Goal: Task Accomplishment & Management: Complete application form

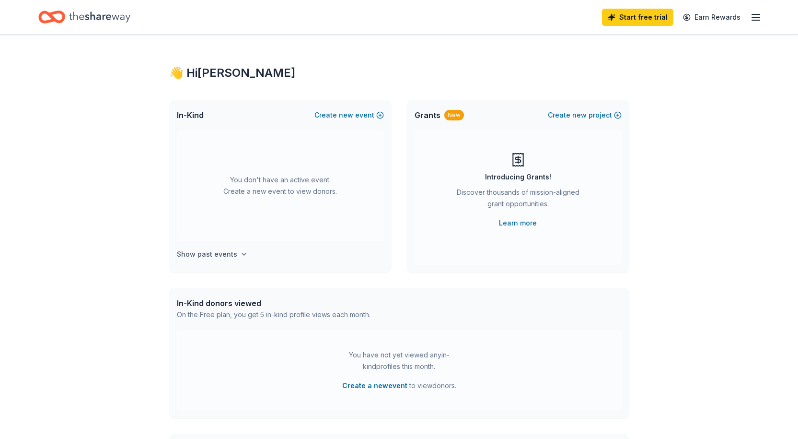
click at [223, 255] on h4 "Show past events" at bounding box center [207, 254] width 60 height 12
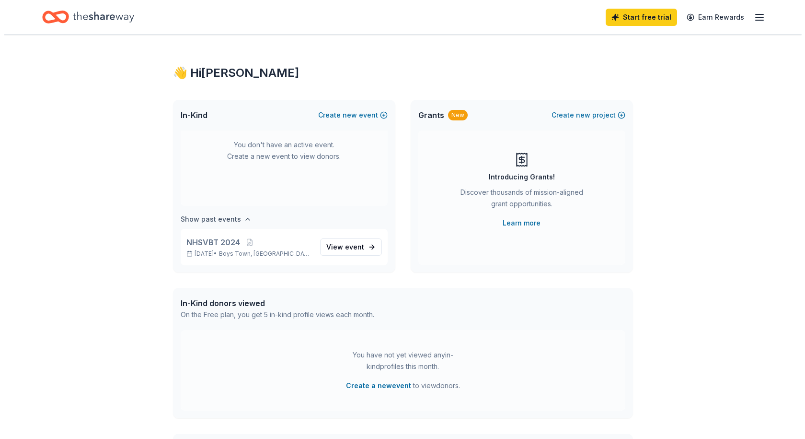
scroll to position [35, 0]
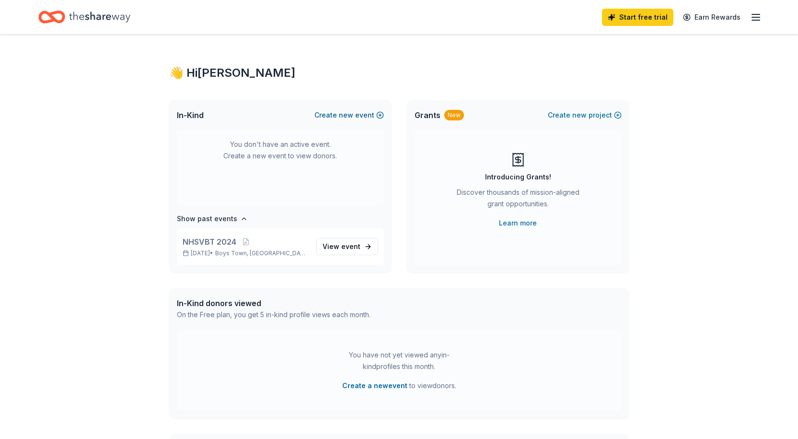
click at [347, 116] on span "new" at bounding box center [346, 115] width 14 height 12
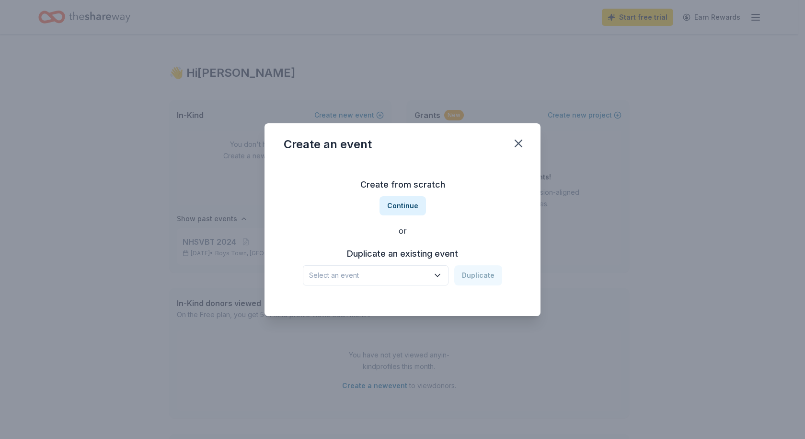
click at [358, 275] on span "Select an event" at bounding box center [369, 275] width 120 height 12
click at [347, 298] on div "NHSVBT 2024" at bounding box center [336, 301] width 47 height 12
click at [474, 273] on button "Duplicate" at bounding box center [478, 275] width 48 height 20
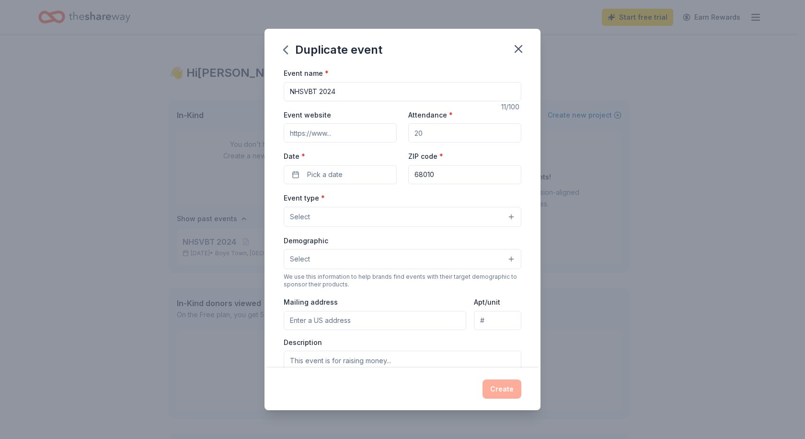
drag, startPoint x: 333, startPoint y: 91, endPoint x: 368, endPoint y: 93, distance: 35.5
click at [368, 93] on input "NHSVBT 2024" at bounding box center [403, 91] width 238 height 19
type input "NHSVBT 2025"
type input "13000"
click at [332, 173] on span "Pick a date" at bounding box center [324, 175] width 35 height 12
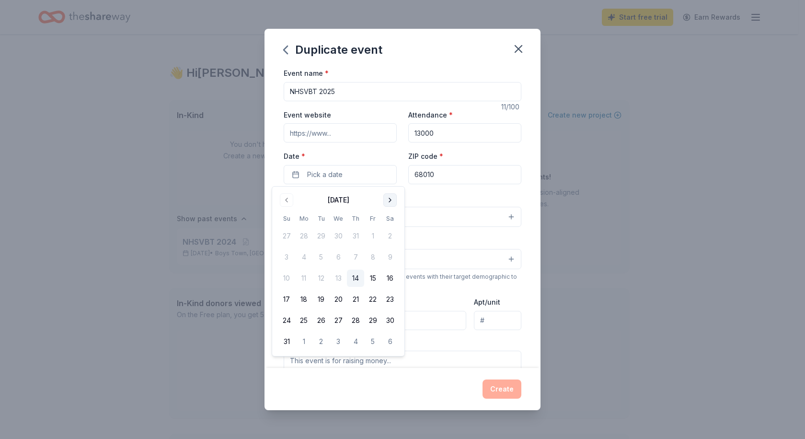
click at [389, 199] on button "Go to next month" at bounding box center [389, 199] width 13 height 13
click at [355, 320] on button "30" at bounding box center [355, 320] width 17 height 17
click at [418, 197] on div "Event type * Select" at bounding box center [403, 209] width 238 height 35
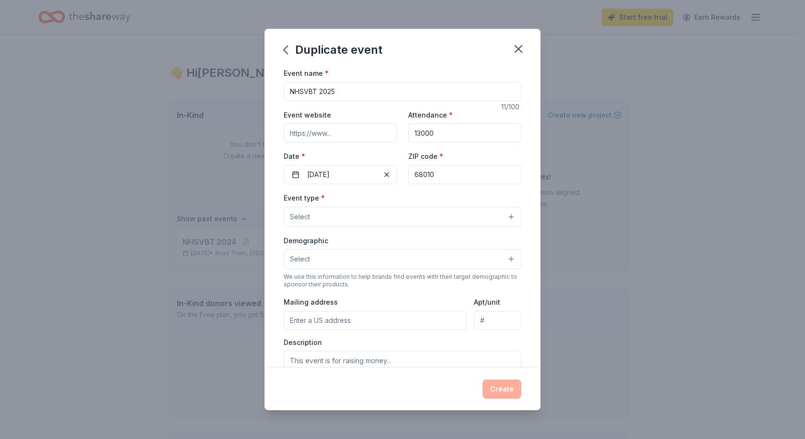
click at [334, 218] on button "Select" at bounding box center [403, 217] width 238 height 20
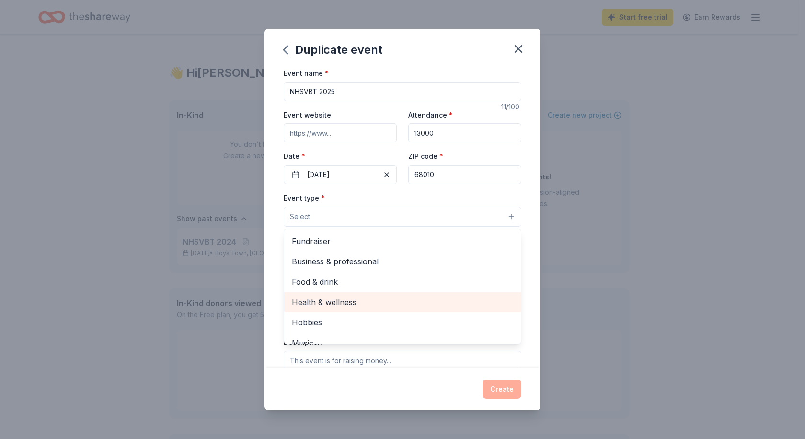
scroll to position [32, 0]
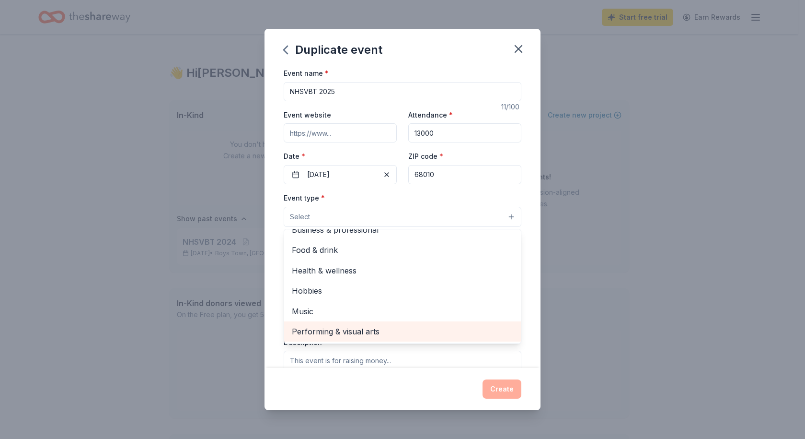
click at [320, 330] on span "Performing & visual arts" at bounding box center [402, 331] width 221 height 12
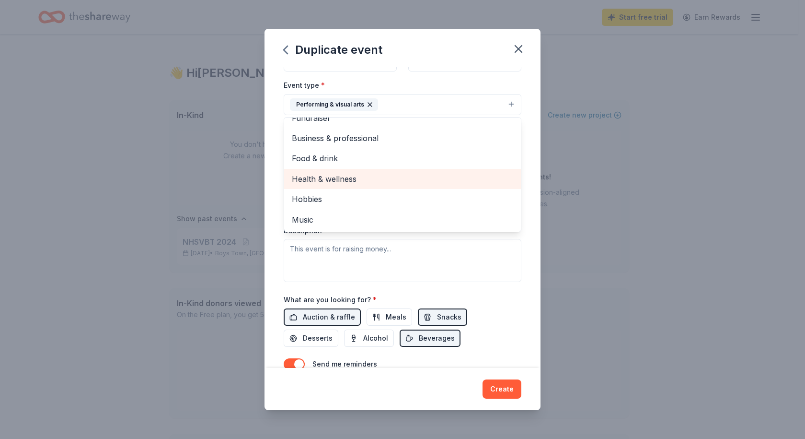
scroll to position [96, 0]
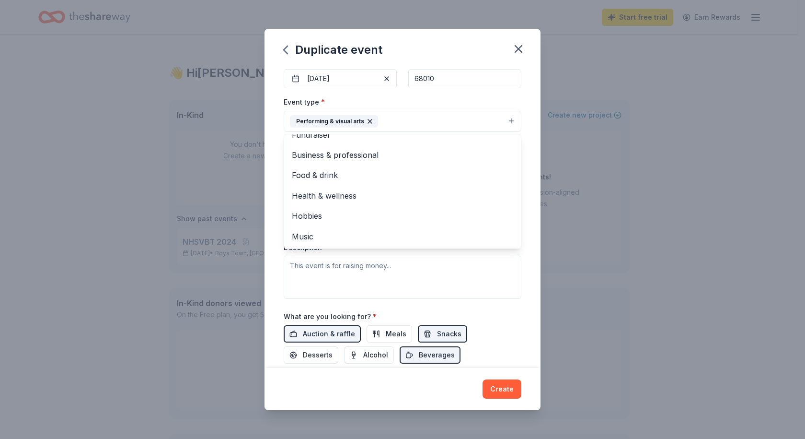
click at [276, 239] on div "Event name * NHSVBT 2025 11 /100 Event website Attendance * 13000 Date * 10/30/…" at bounding box center [403, 217] width 276 height 301
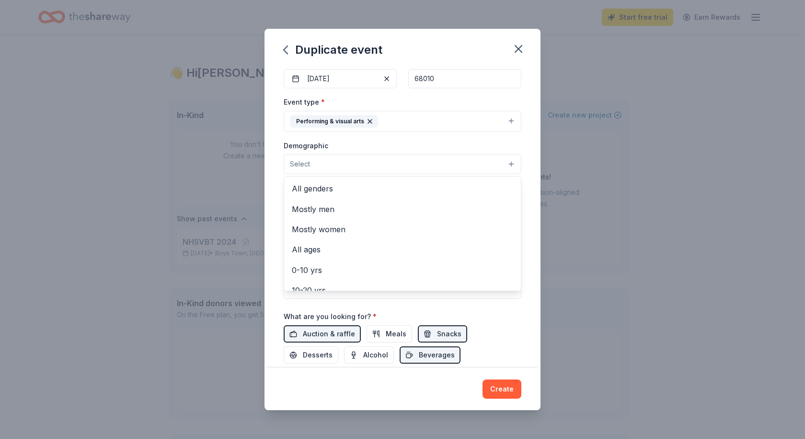
click at [329, 166] on button "Select" at bounding box center [403, 164] width 238 height 20
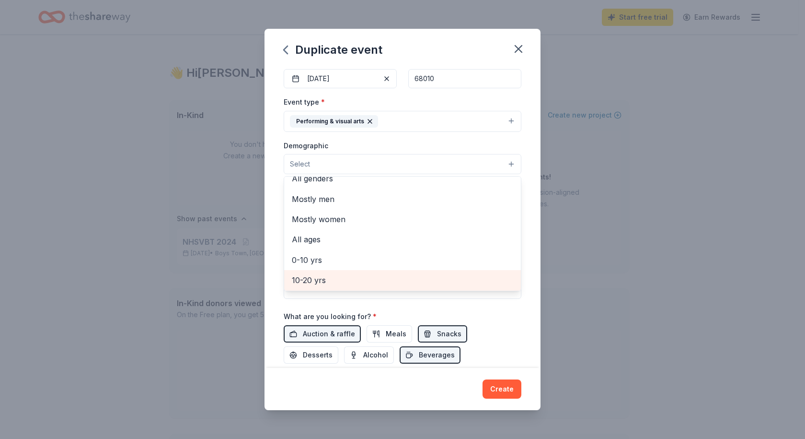
click at [319, 276] on span "10-20 yrs" at bounding box center [402, 280] width 221 height 12
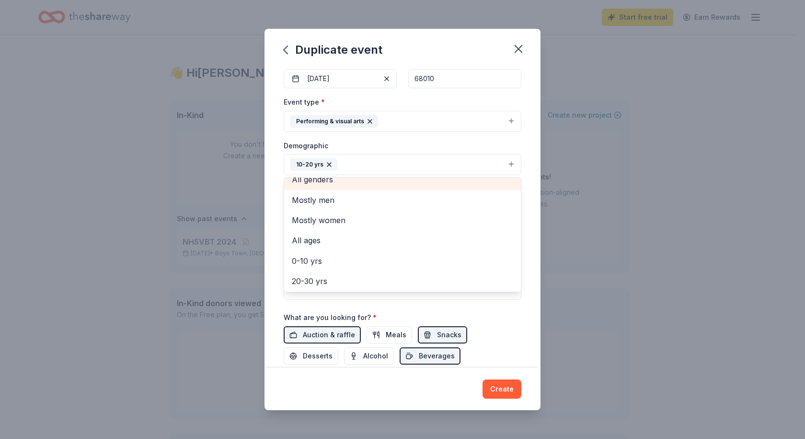
click at [305, 184] on span "All genders" at bounding box center [402, 179] width 221 height 12
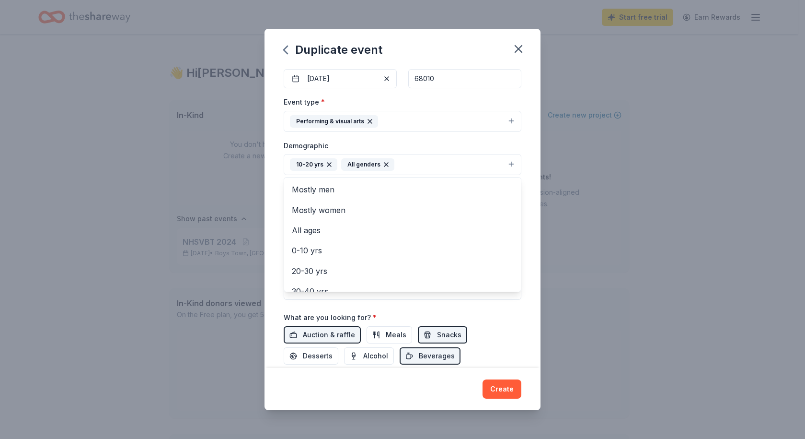
click at [273, 195] on div "Event name * NHSVBT 2025 11 /100 Event website Attendance * 13000 Date * 10/30/…" at bounding box center [403, 217] width 276 height 301
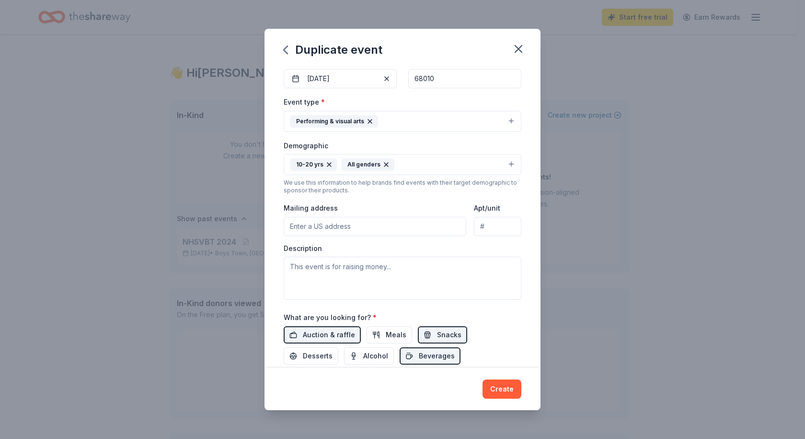
click at [400, 165] on button "10-20 yrs All genders" at bounding box center [403, 164] width 238 height 21
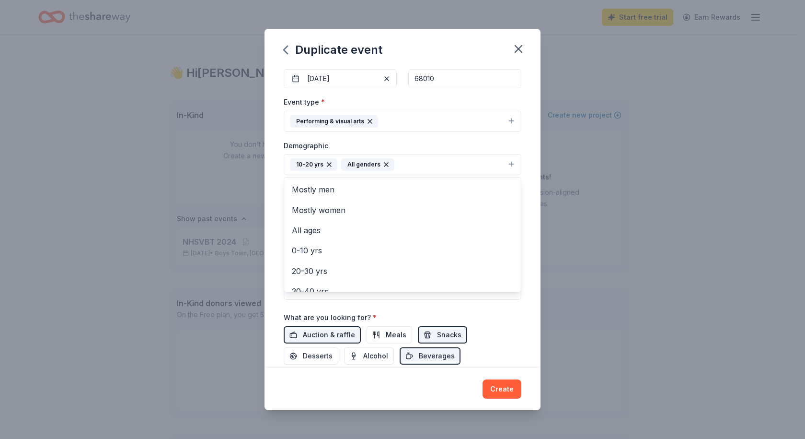
click at [382, 165] on icon "button" at bounding box center [386, 165] width 8 height 8
click at [330, 163] on icon "button" at bounding box center [329, 164] width 4 height 4
click at [277, 166] on div "Event name * NHSVBT 2025 11 /100 Event website Attendance * 13000 Date * 10/30/…" at bounding box center [403, 217] width 276 height 301
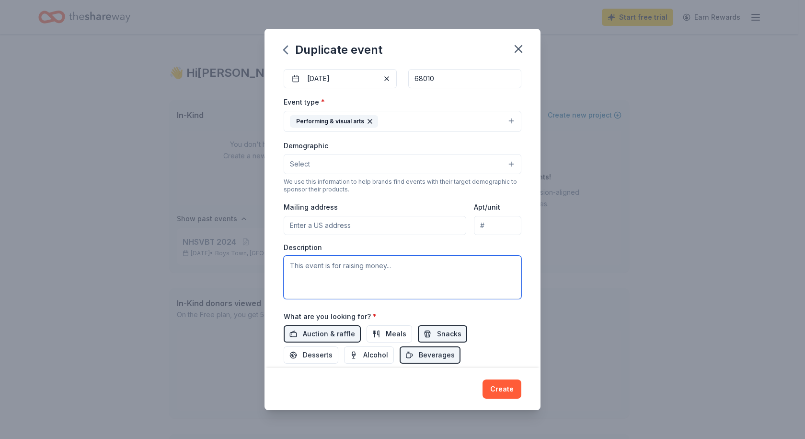
click at [291, 267] on textarea at bounding box center [403, 276] width 238 height 43
type textarea "V"
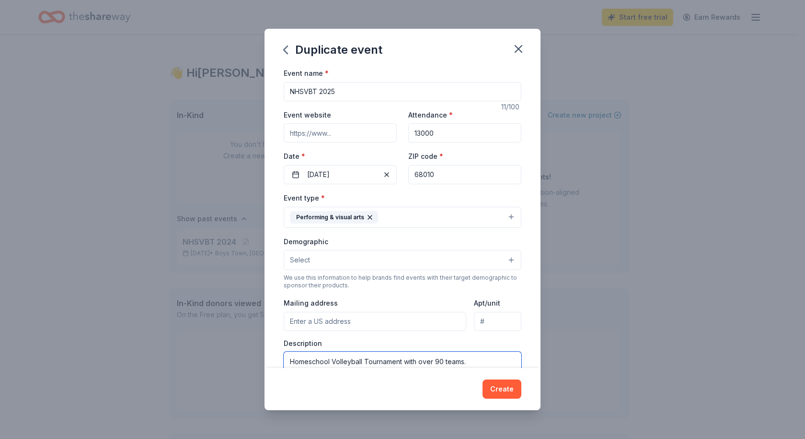
type textarea "Homeschool Volleyball Tournament with over 90 teams."
click at [370, 216] on icon "button" at bounding box center [370, 217] width 4 height 4
click at [503, 216] on button "Select" at bounding box center [403, 217] width 238 height 20
click at [487, 217] on button "Select" at bounding box center [403, 217] width 238 height 20
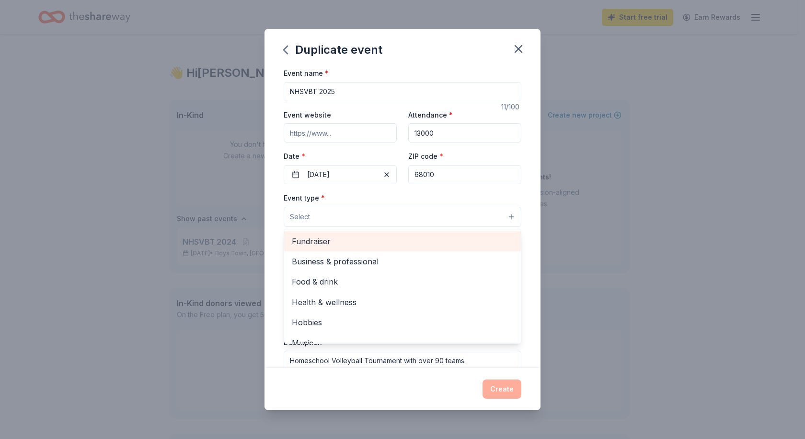
click at [406, 242] on span "Fundraiser" at bounding box center [402, 241] width 221 height 12
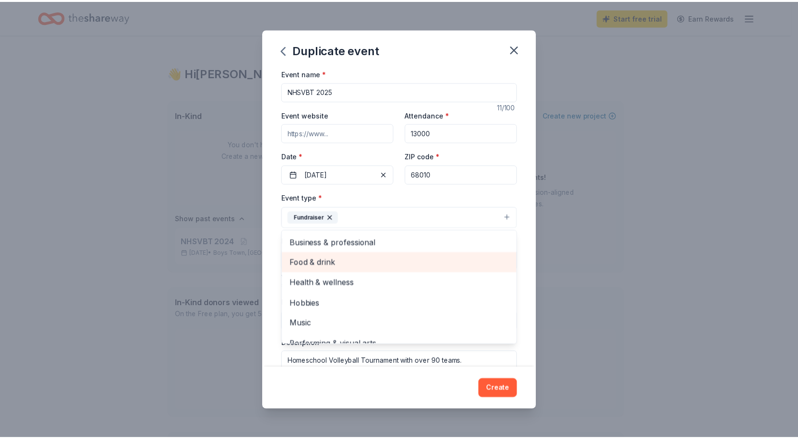
scroll to position [12, 0]
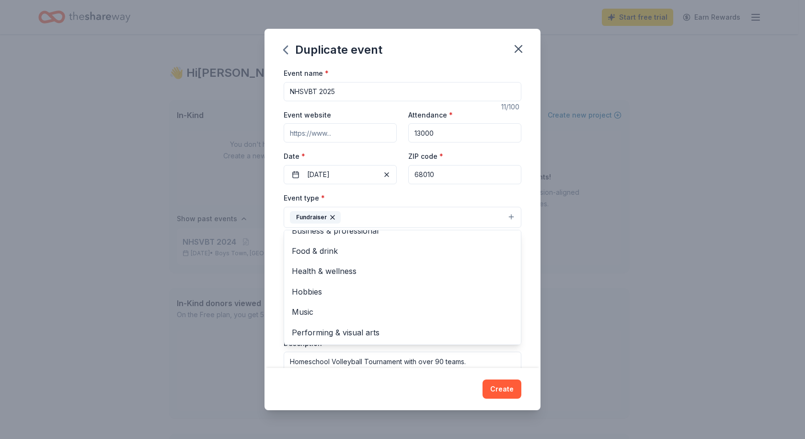
click at [504, 390] on div "Duplicate event Event name * NHSVBT 2025 11 /100 Event website Attendance * 130…" at bounding box center [403, 219] width 276 height 381
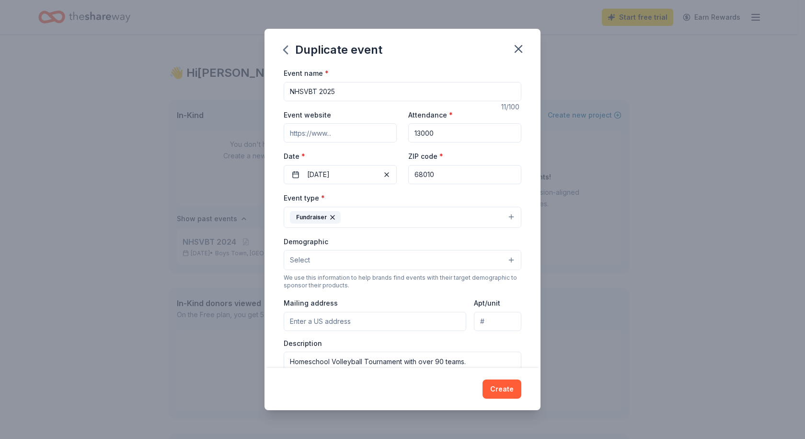
click at [504, 390] on button "Create" at bounding box center [502, 388] width 39 height 19
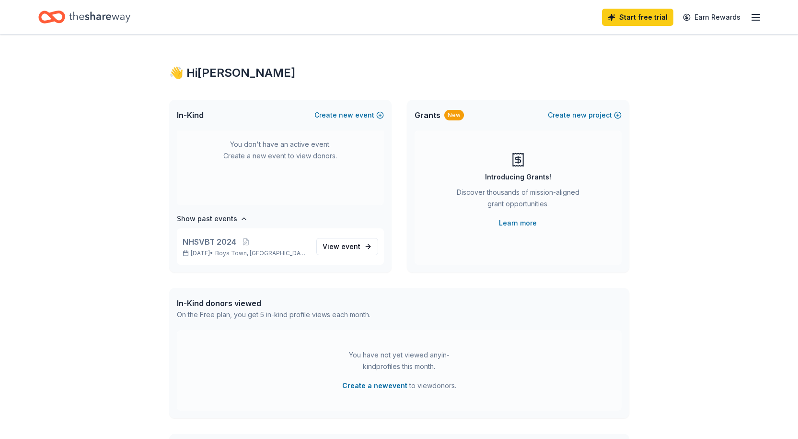
scroll to position [0, 0]
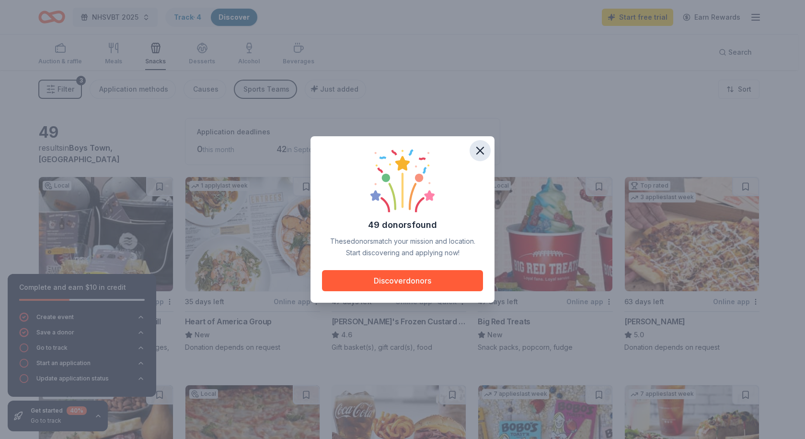
click at [480, 150] on icon "button" at bounding box center [480, 150] width 7 height 7
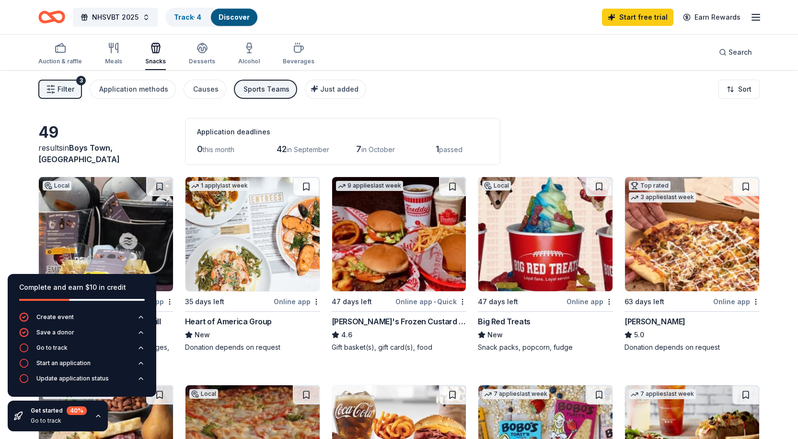
click at [754, 21] on icon "button" at bounding box center [756, 18] width 12 height 12
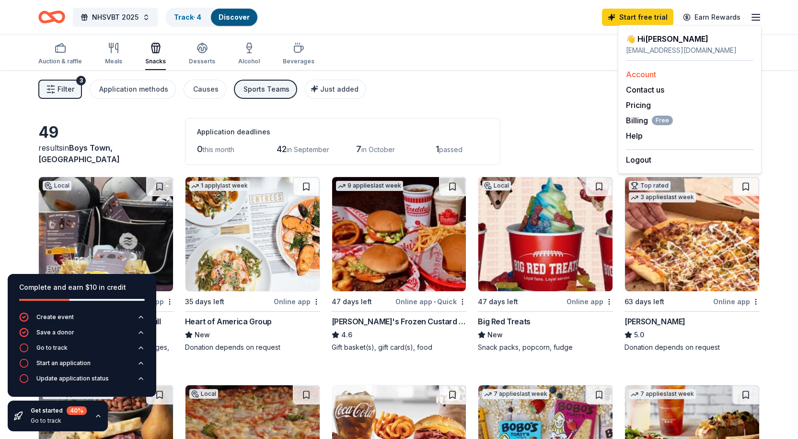
click at [645, 73] on link "Account" at bounding box center [641, 74] width 30 height 10
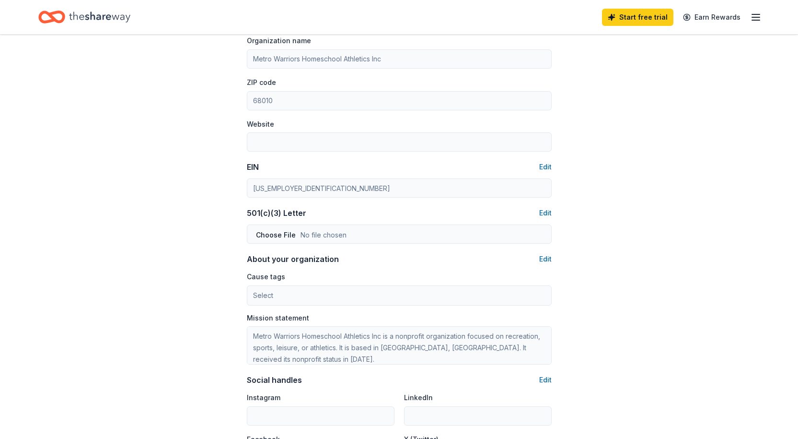
scroll to position [298, 0]
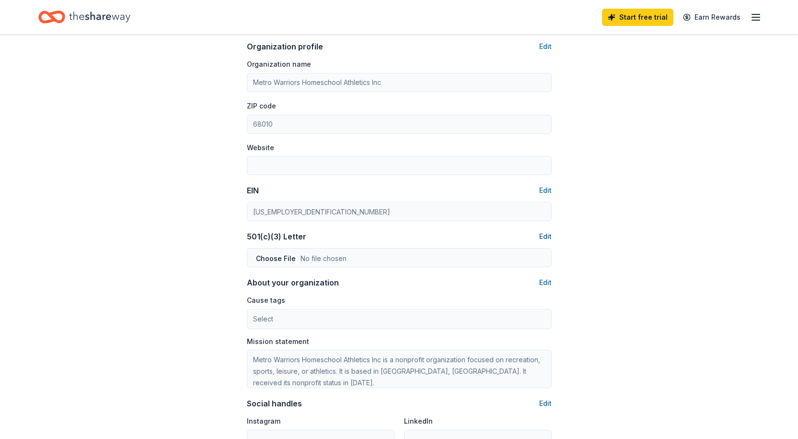
click at [541, 238] on button "Edit" at bounding box center [545, 237] width 12 height 12
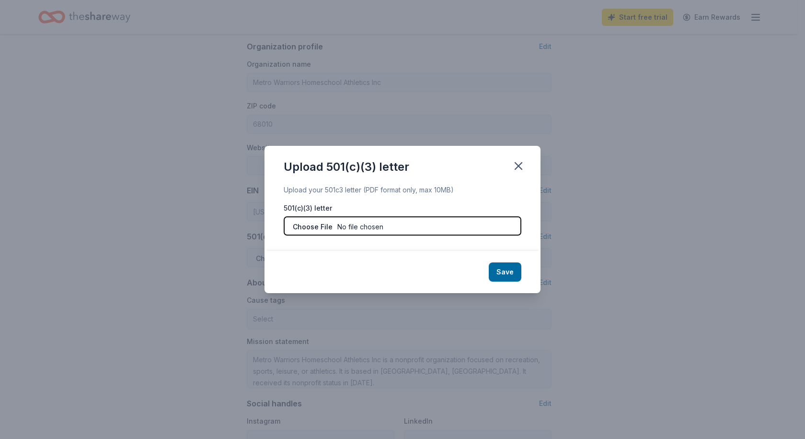
click at [315, 225] on input "file" at bounding box center [403, 225] width 238 height 19
type input "C:\fakepath\Letter of Determination.pdf"
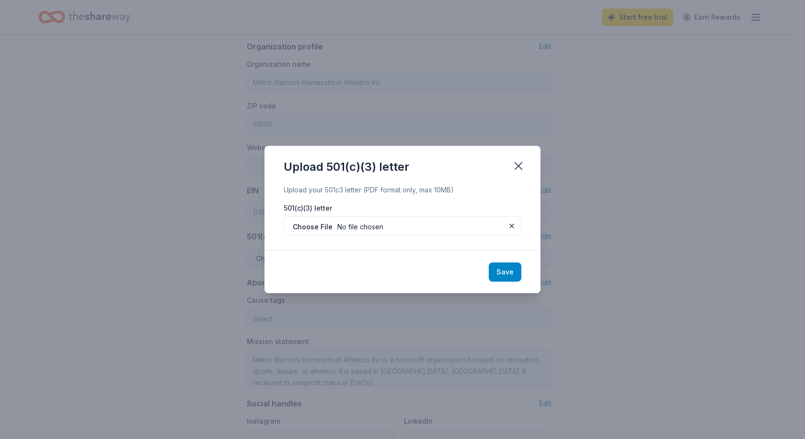
click at [503, 269] on button "Save" at bounding box center [505, 271] width 33 height 19
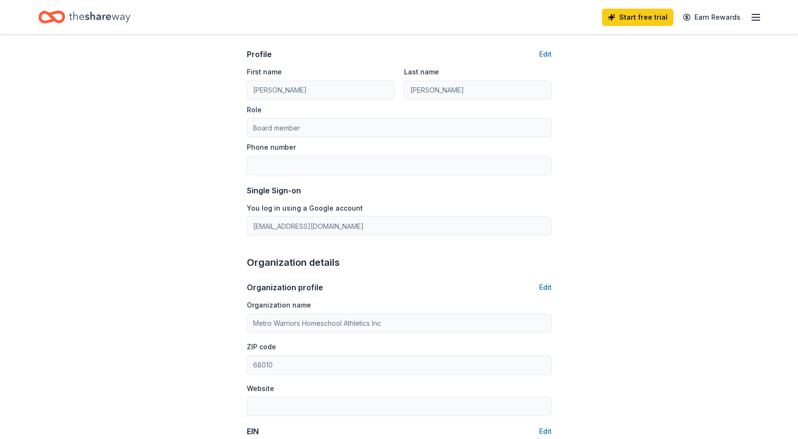
scroll to position [0, 0]
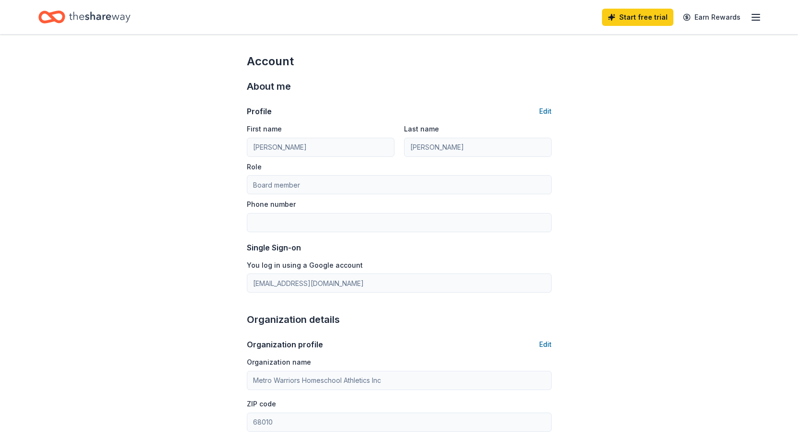
click at [753, 18] on icon "button" at bounding box center [756, 18] width 12 height 12
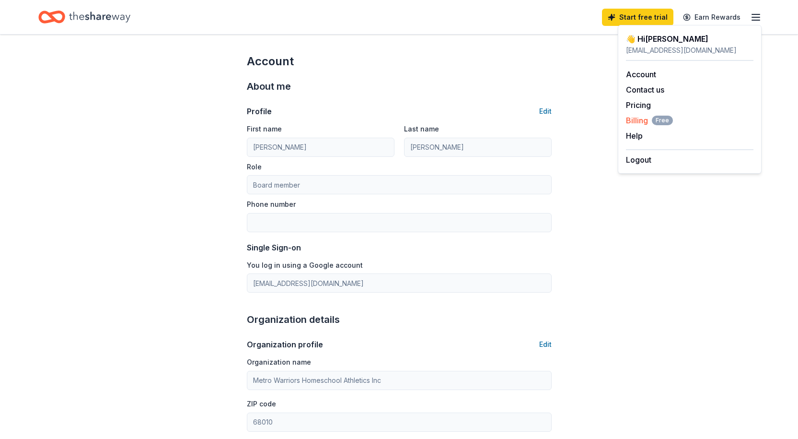
click at [637, 120] on span "Billing Free" at bounding box center [649, 121] width 47 height 12
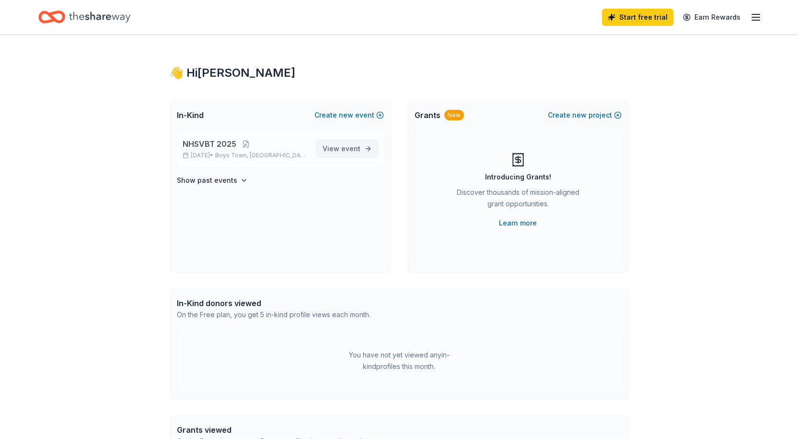
click at [339, 150] on span "View event" at bounding box center [342, 149] width 38 height 12
